Goal: Information Seeking & Learning: Learn about a topic

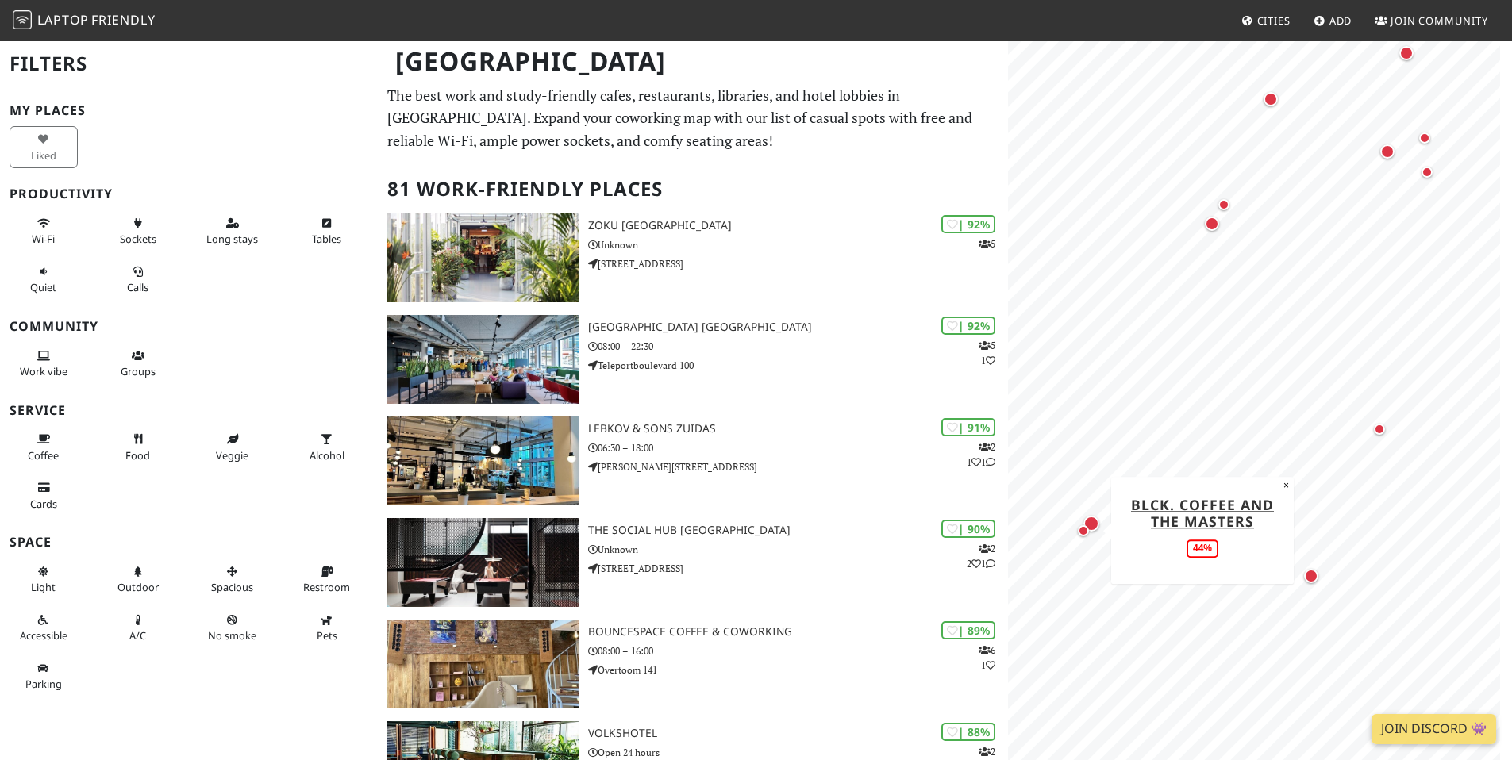
click at [1088, 524] on div "Map marker" at bounding box center [1083, 531] width 19 height 19
click at [1136, 544] on div "Map marker" at bounding box center [1133, 541] width 16 height 16
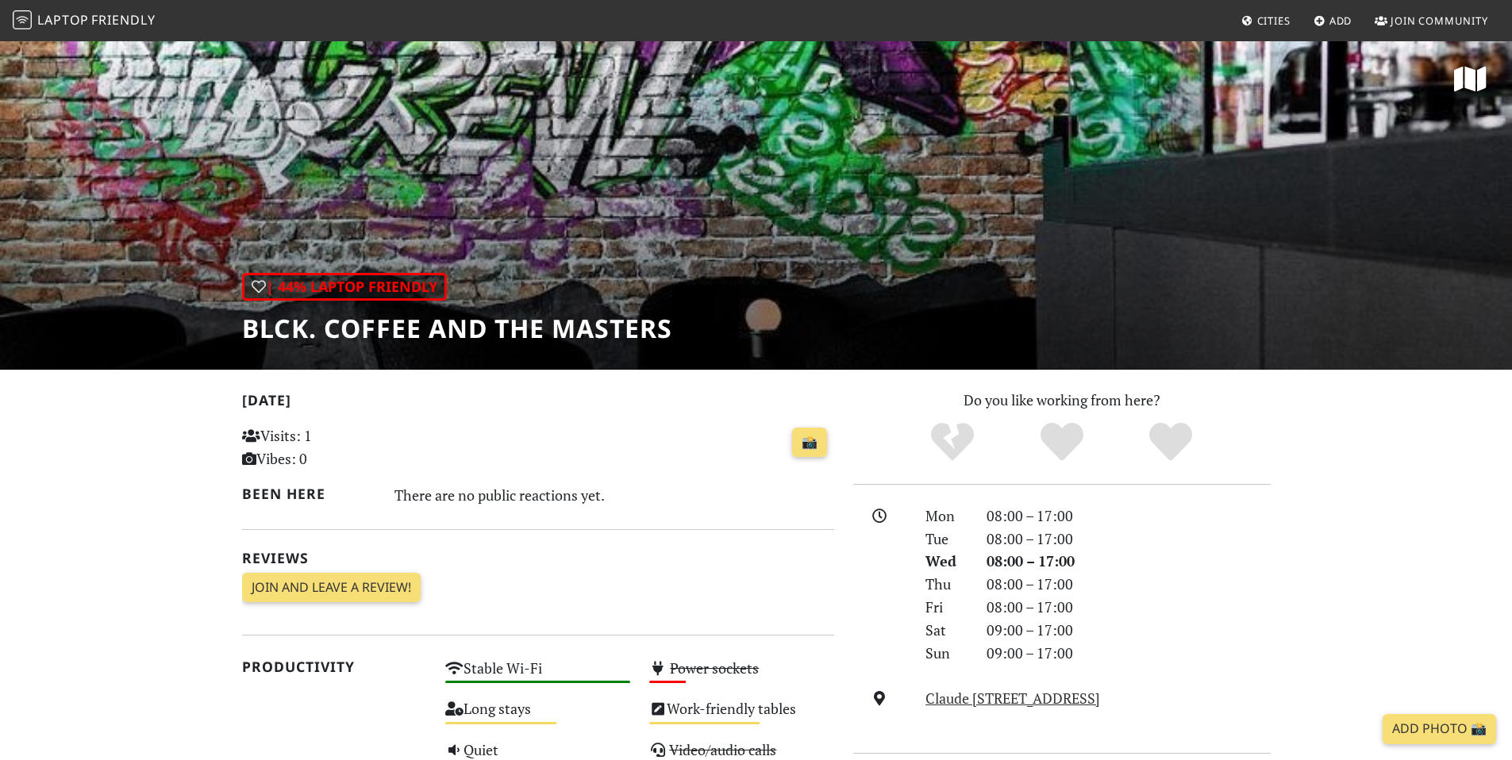
click at [974, 217] on div "| 44% Laptop Friendly BLCK. Coffee and The Masters" at bounding box center [756, 205] width 1512 height 330
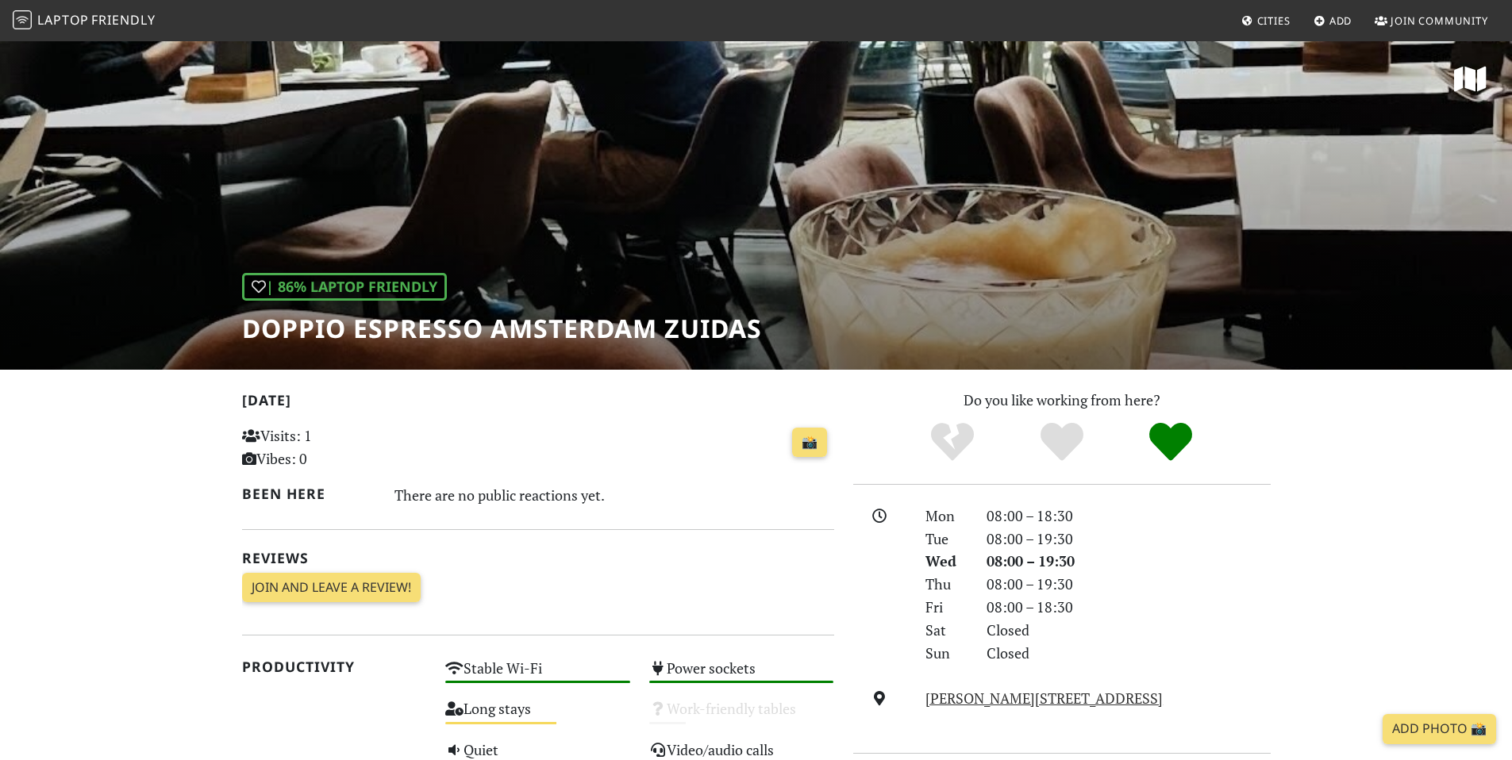
click at [810, 306] on div "| 86% Laptop Friendly Doppio Espresso Amsterdam Zuidas" at bounding box center [756, 205] width 1512 height 330
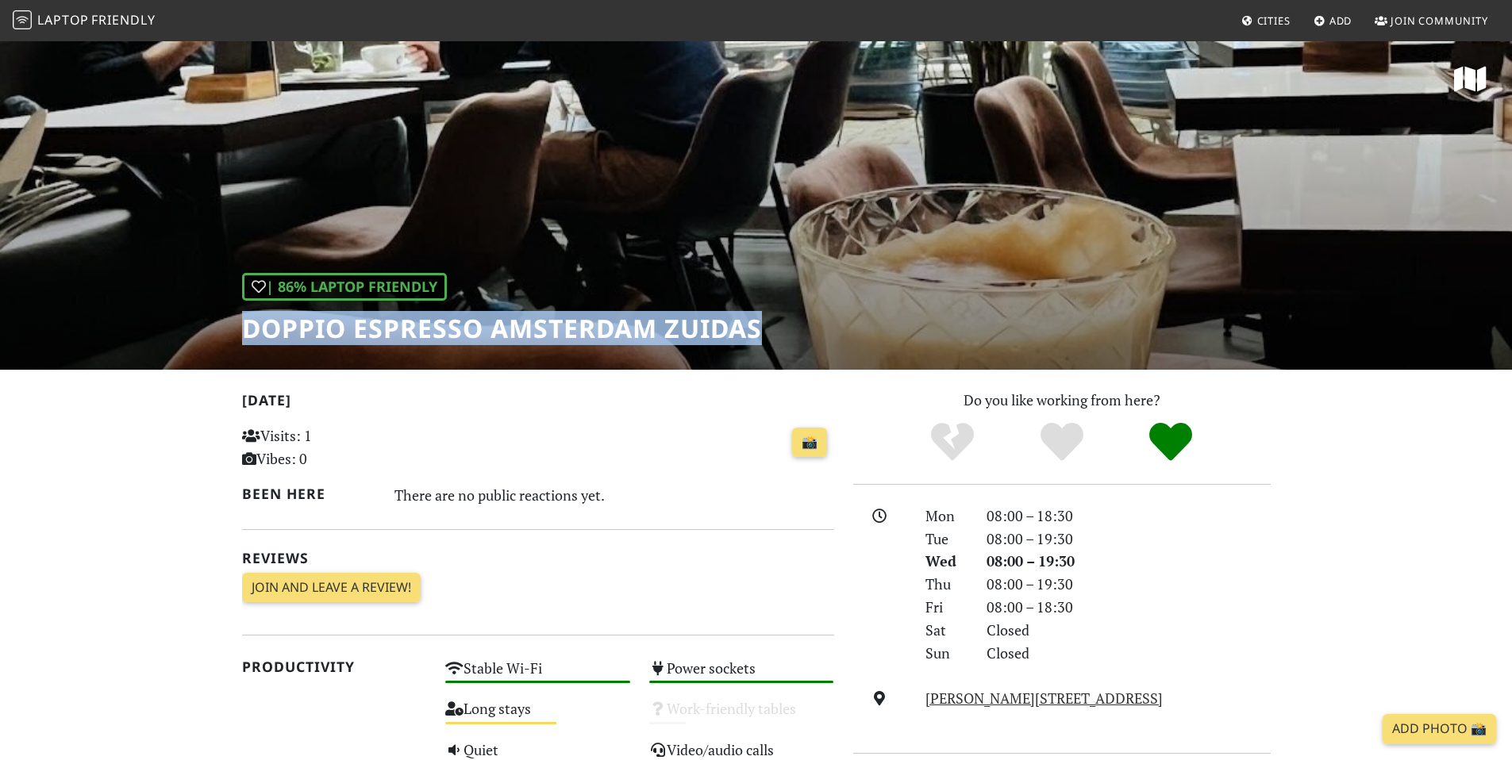
drag, startPoint x: 248, startPoint y: 323, endPoint x: 793, endPoint y: 358, distance: 546.5
click at [793, 358] on div "| 86% Laptop Friendly Doppio Espresso Amsterdam Zuidas" at bounding box center [756, 205] width 1512 height 330
copy h1 "Doppio Espresso Amsterdam Zuidas"
